Goal: Answer question/provide support: Share knowledge or assist other users

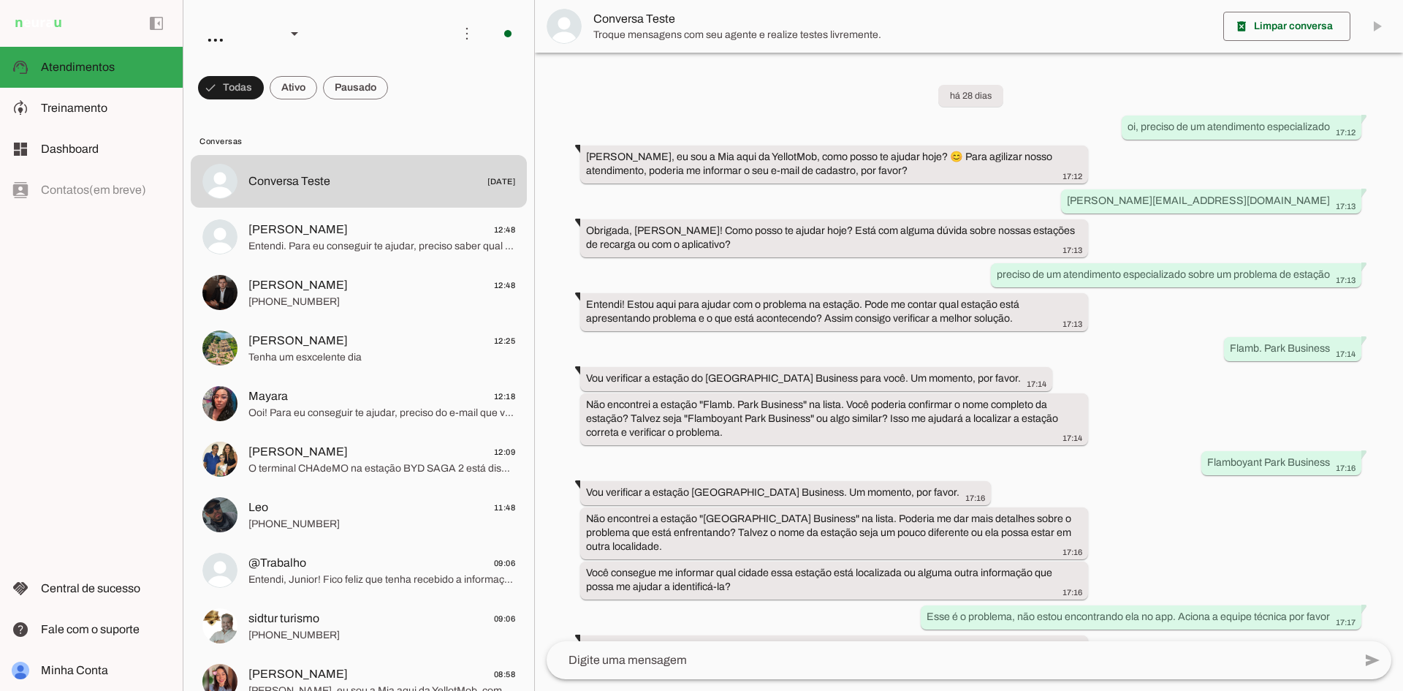
scroll to position [870, 0]
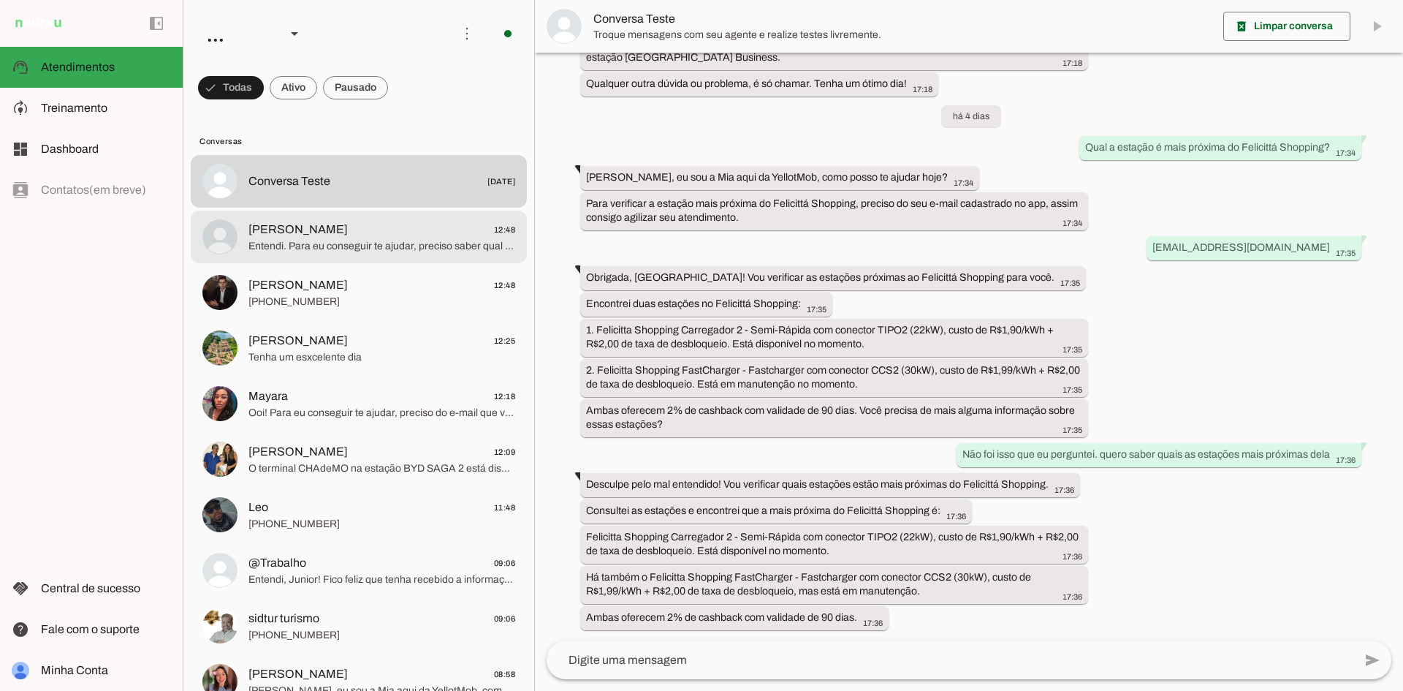
click at [379, 246] on span "Entendi. Para eu conseguir te ajudar, preciso saber qual das duas estações da S…" at bounding box center [381, 246] width 267 height 15
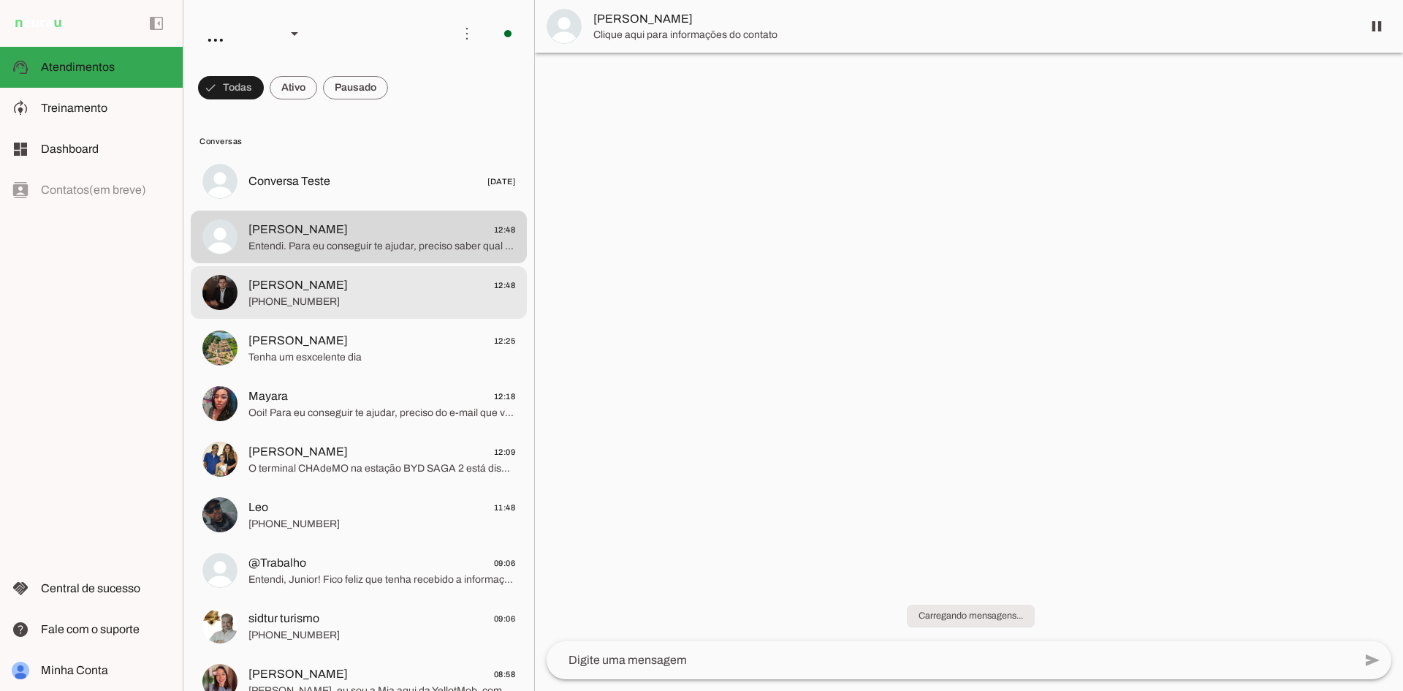
click at [339, 291] on span "[PERSON_NAME] 12:48" at bounding box center [381, 285] width 267 height 18
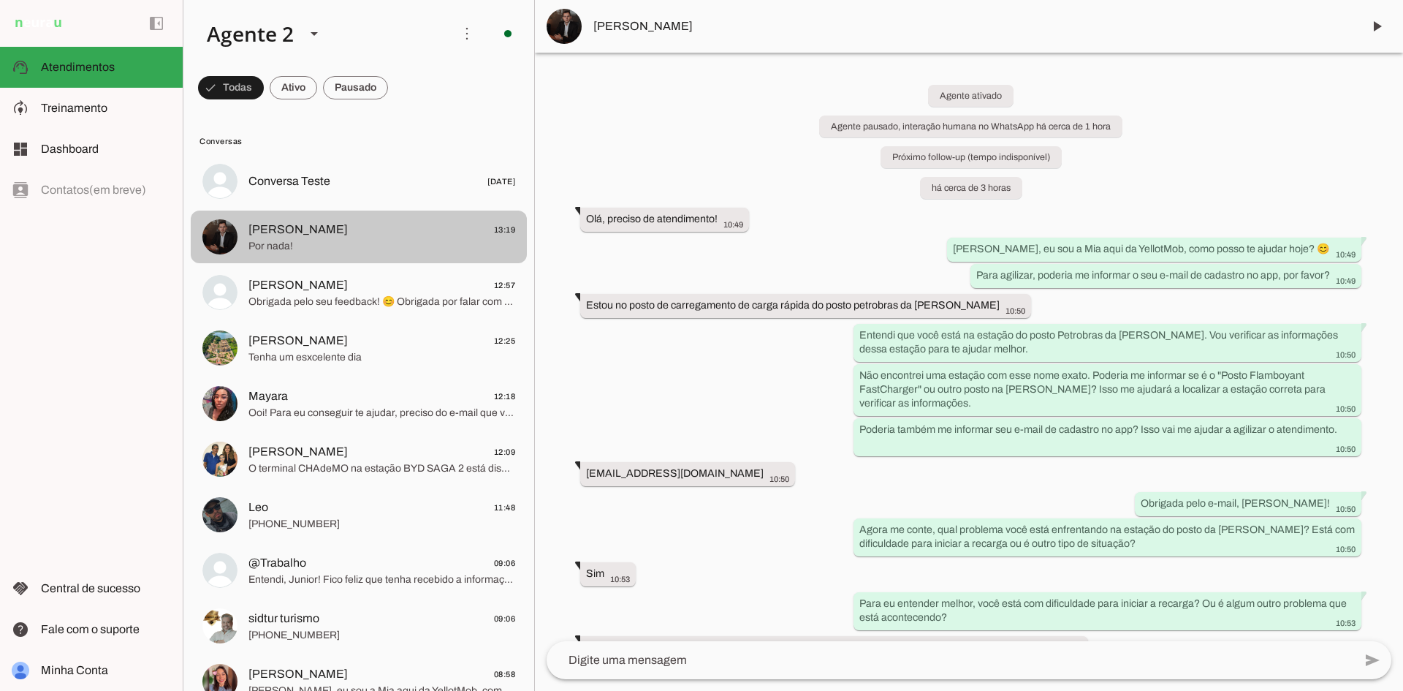
click at [439, 233] on span "[PERSON_NAME] 13:19" at bounding box center [381, 230] width 267 height 18
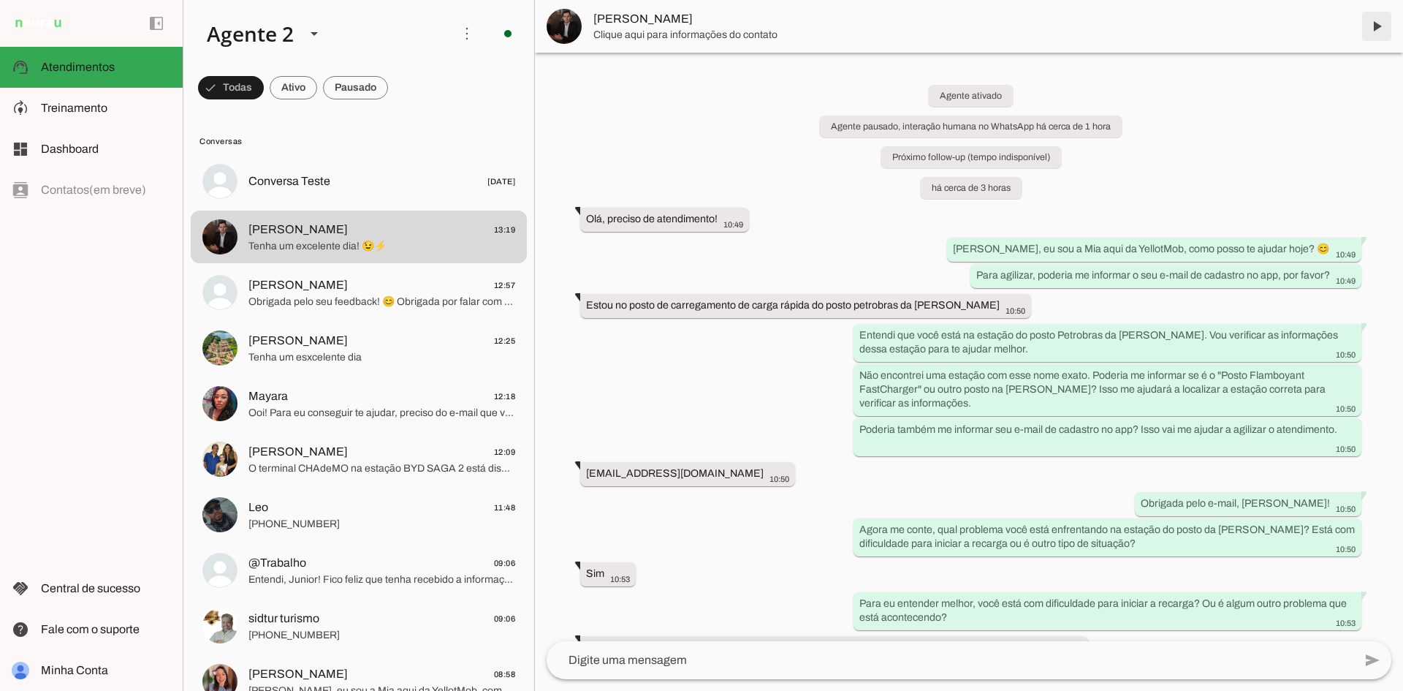
click at [1372, 23] on span at bounding box center [1376, 26] width 35 height 35
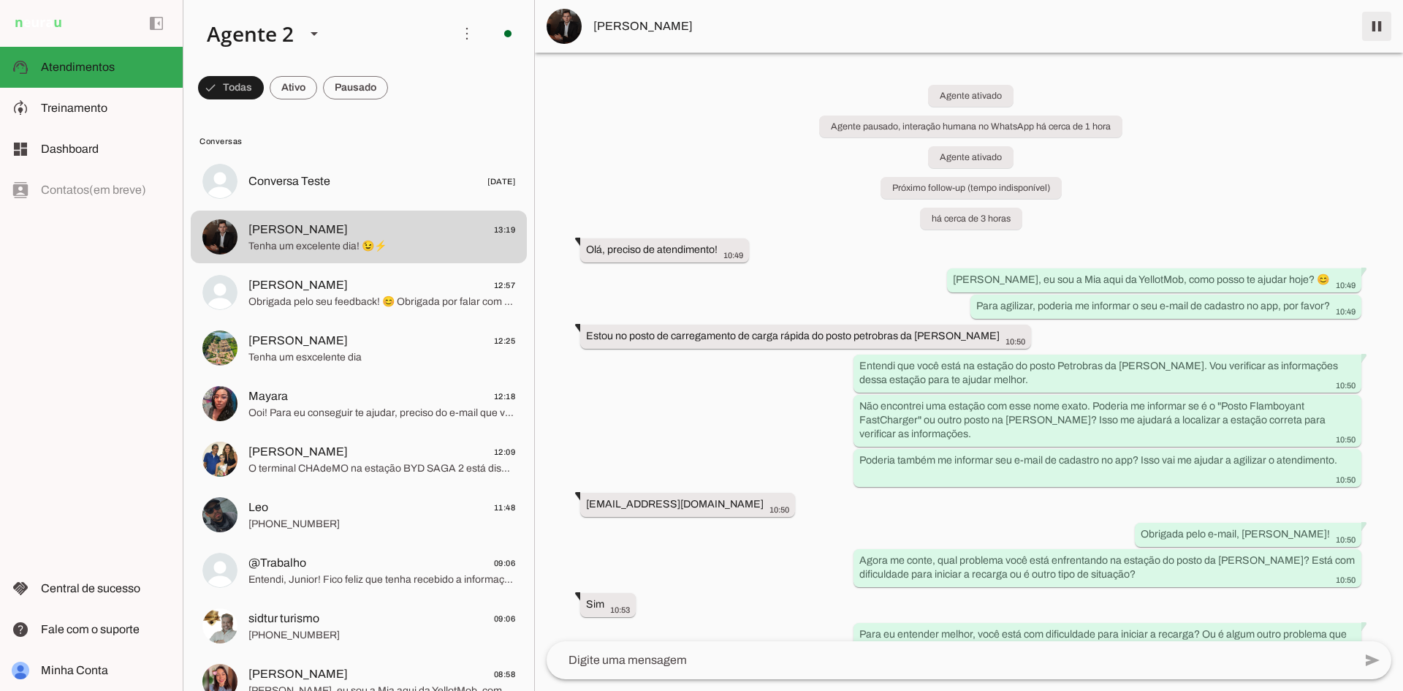
click at [1371, 24] on span at bounding box center [1376, 26] width 35 height 35
